Goal: Browse casually: Explore the website without a specific task or goal

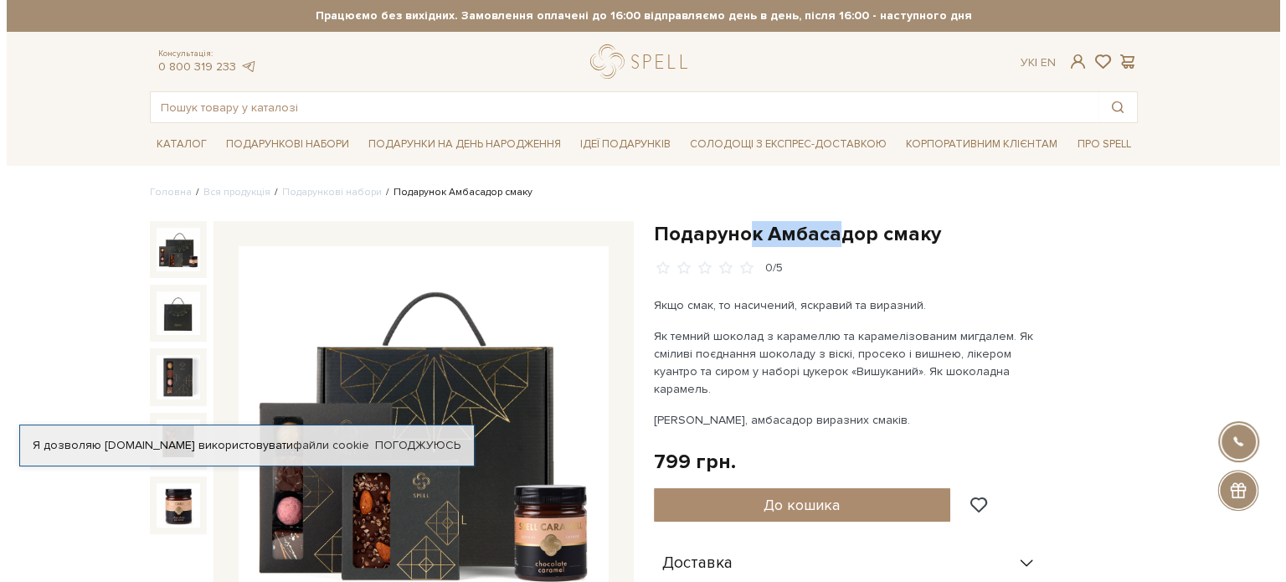
scroll to position [168, 0]
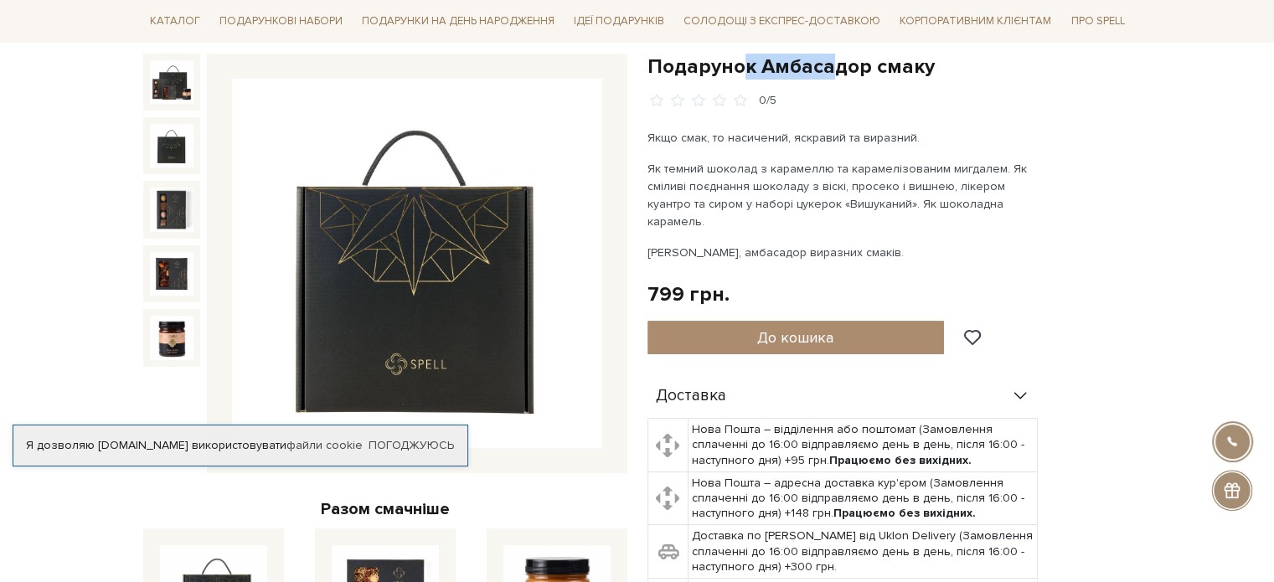
click at [182, 137] on img at bounding box center [172, 146] width 44 height 44
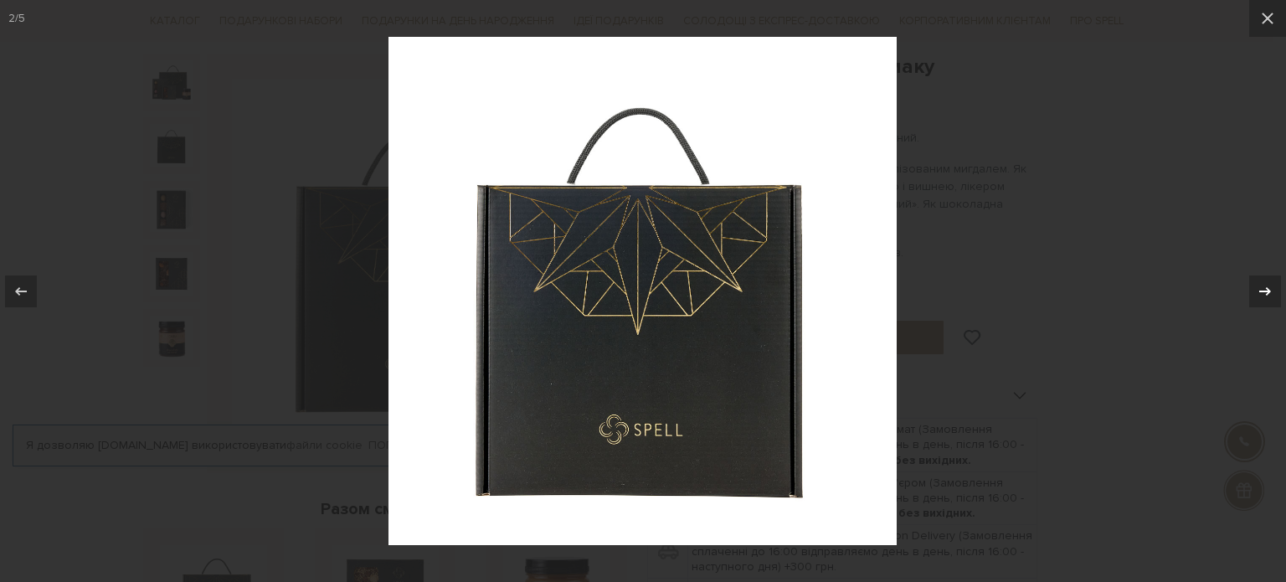
click at [1263, 287] on icon at bounding box center [1265, 291] width 20 height 20
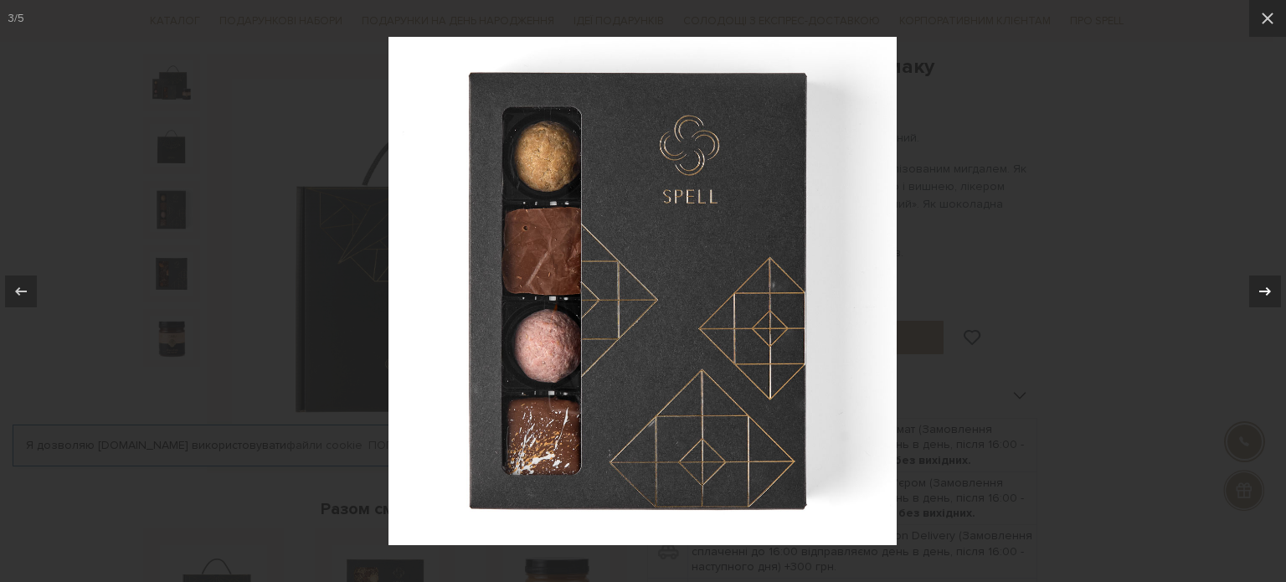
click at [1257, 288] on icon at bounding box center [1265, 291] width 20 height 20
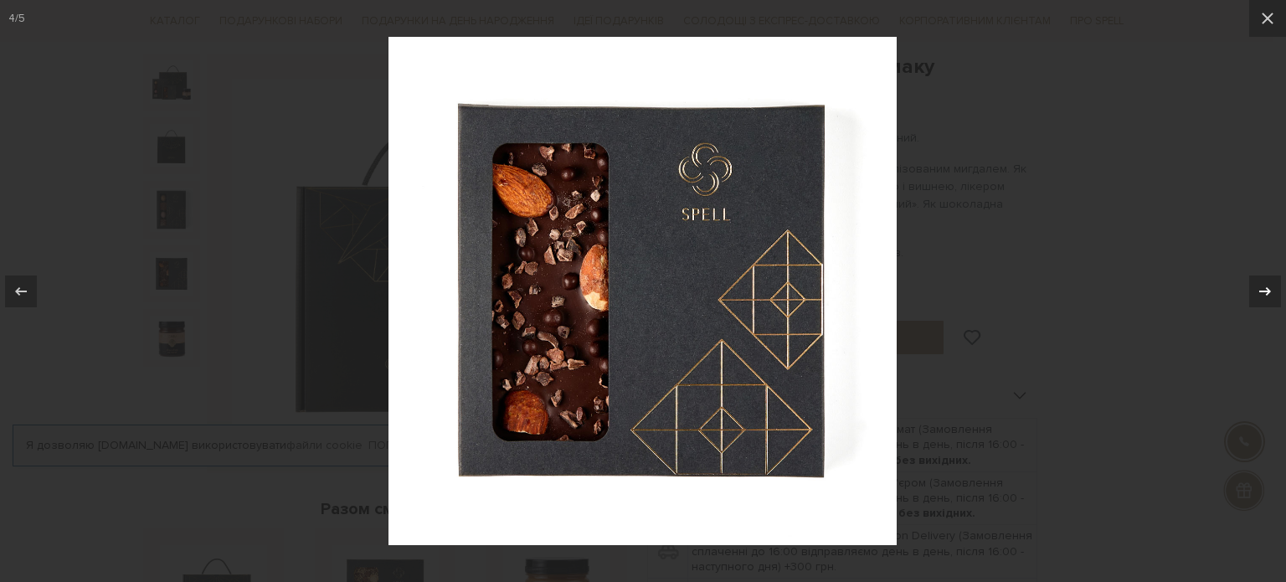
click at [1257, 288] on icon at bounding box center [1265, 291] width 20 height 20
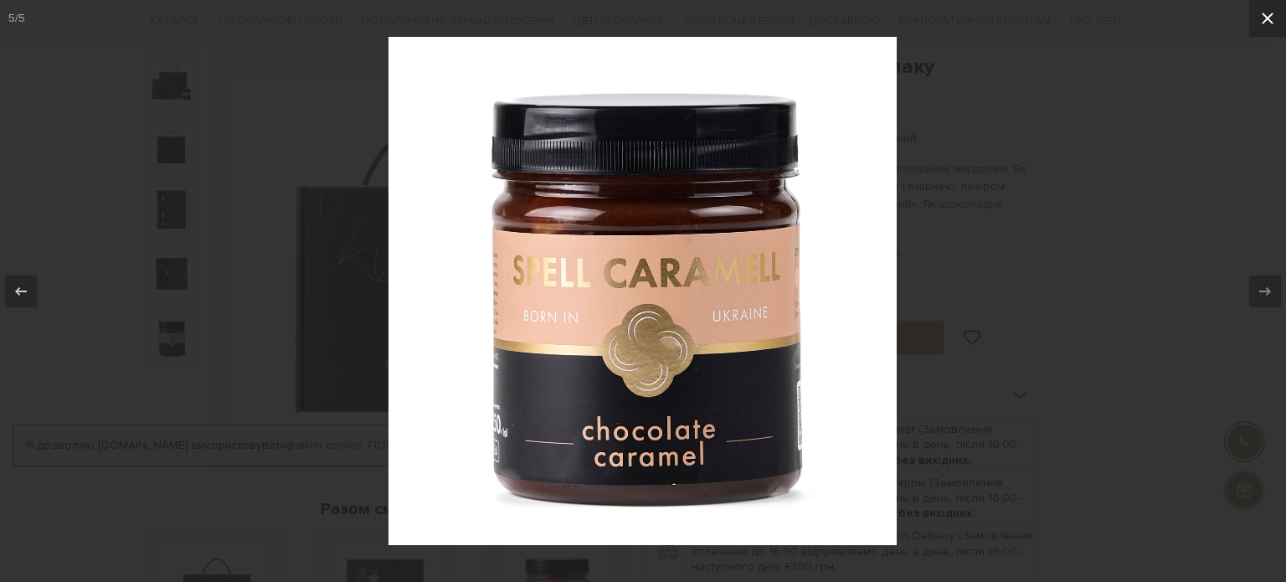
click at [1265, 13] on icon at bounding box center [1268, 18] width 20 height 20
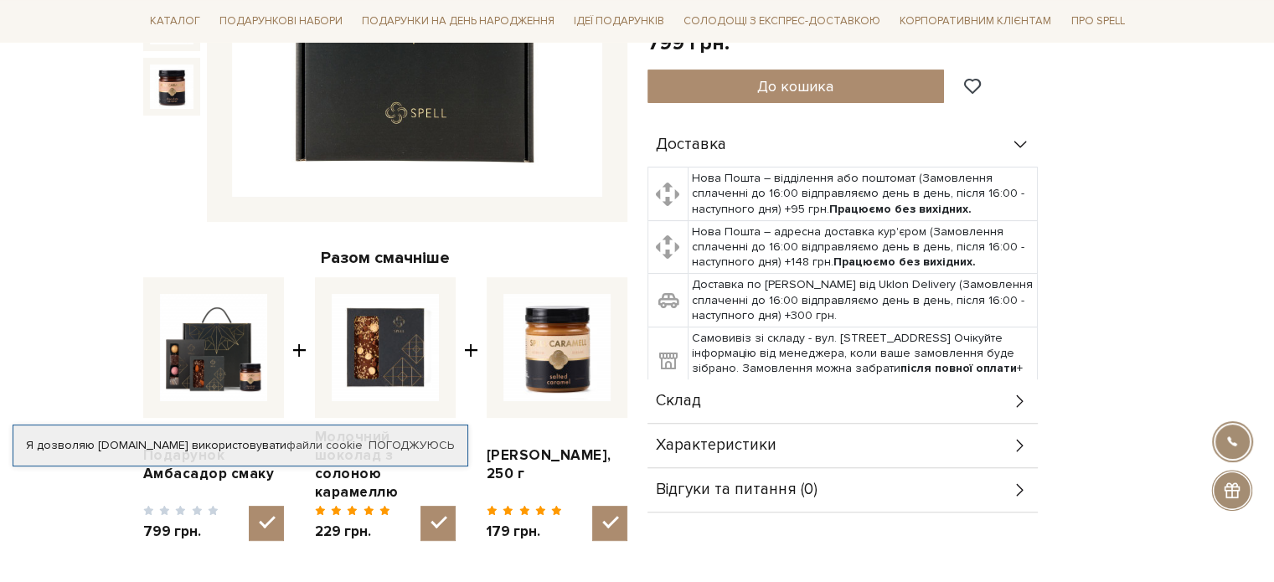
scroll to position [168, 0]
